Goal: Task Accomplishment & Management: Manage account settings

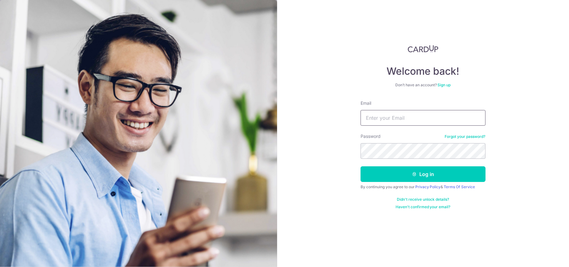
click at [393, 120] on input "Email" at bounding box center [423, 118] width 125 height 16
type input "[EMAIL_ADDRESS][DOMAIN_NAME]"
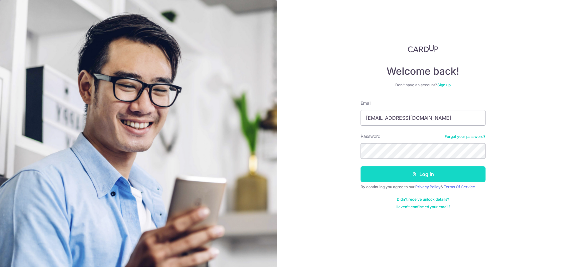
click at [392, 174] on button "Log in" at bounding box center [423, 174] width 125 height 16
